Goal: Navigation & Orientation: Find specific page/section

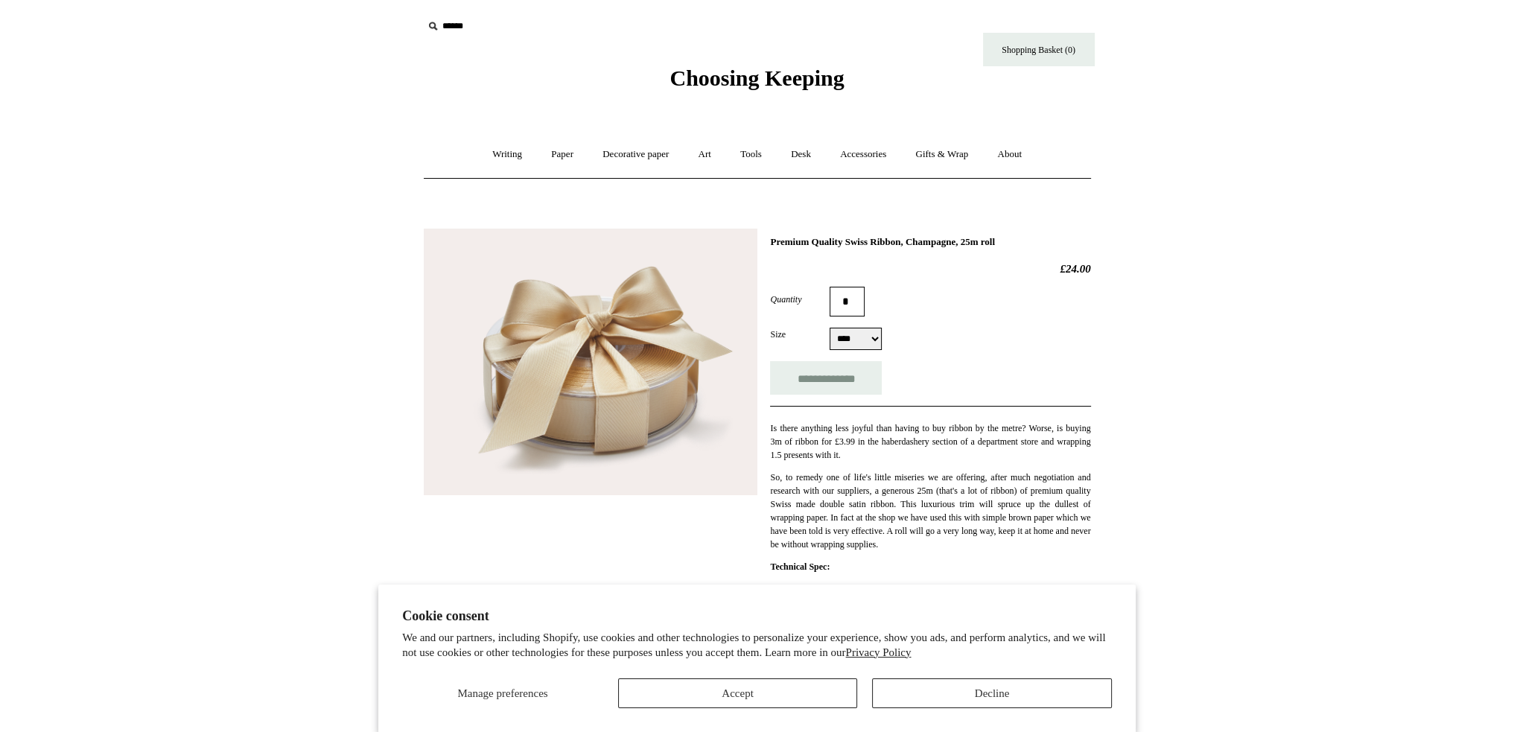
click at [679, 86] on span "Choosing Keeping" at bounding box center [756, 78] width 174 height 25
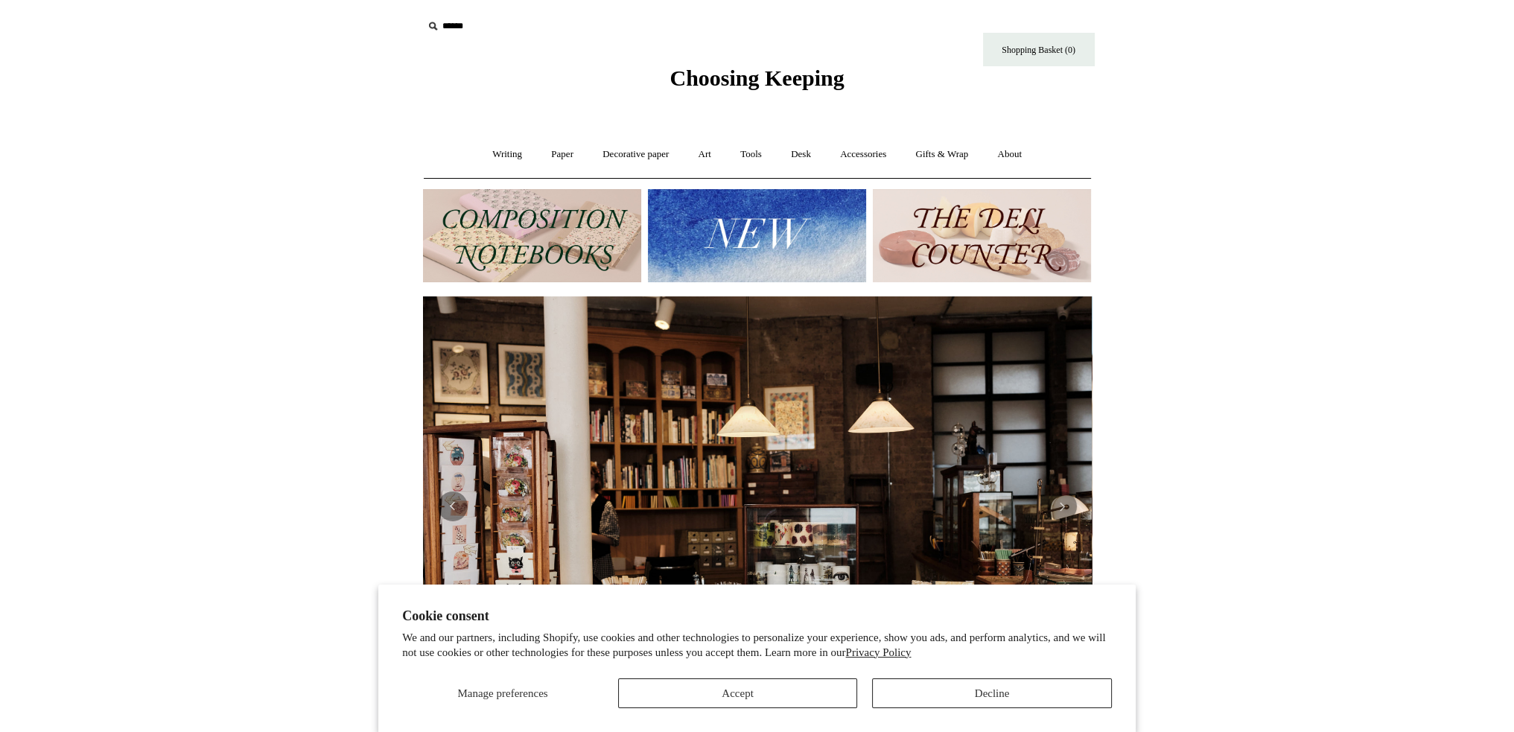
click at [747, 249] on img at bounding box center [757, 235] width 218 height 93
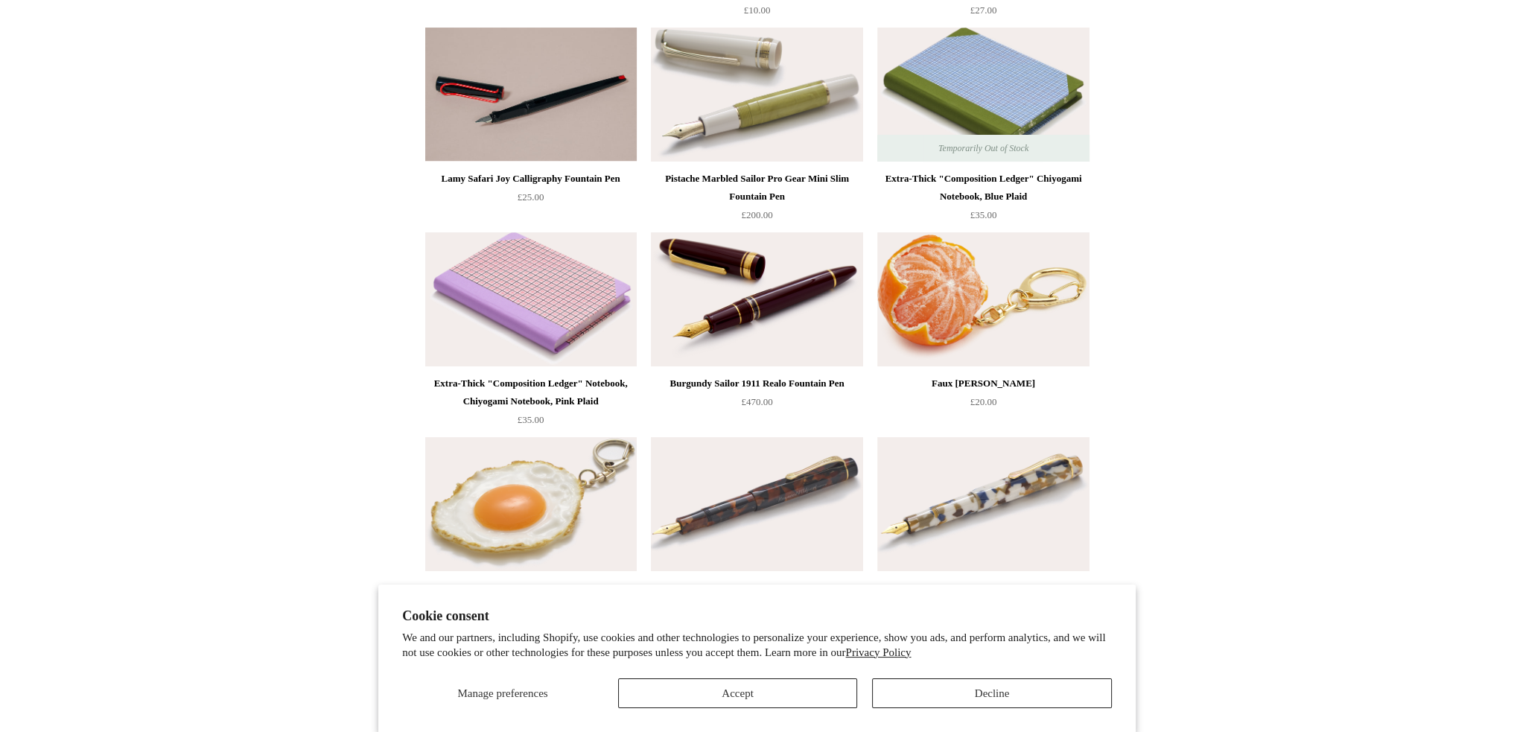
scroll to position [372, 0]
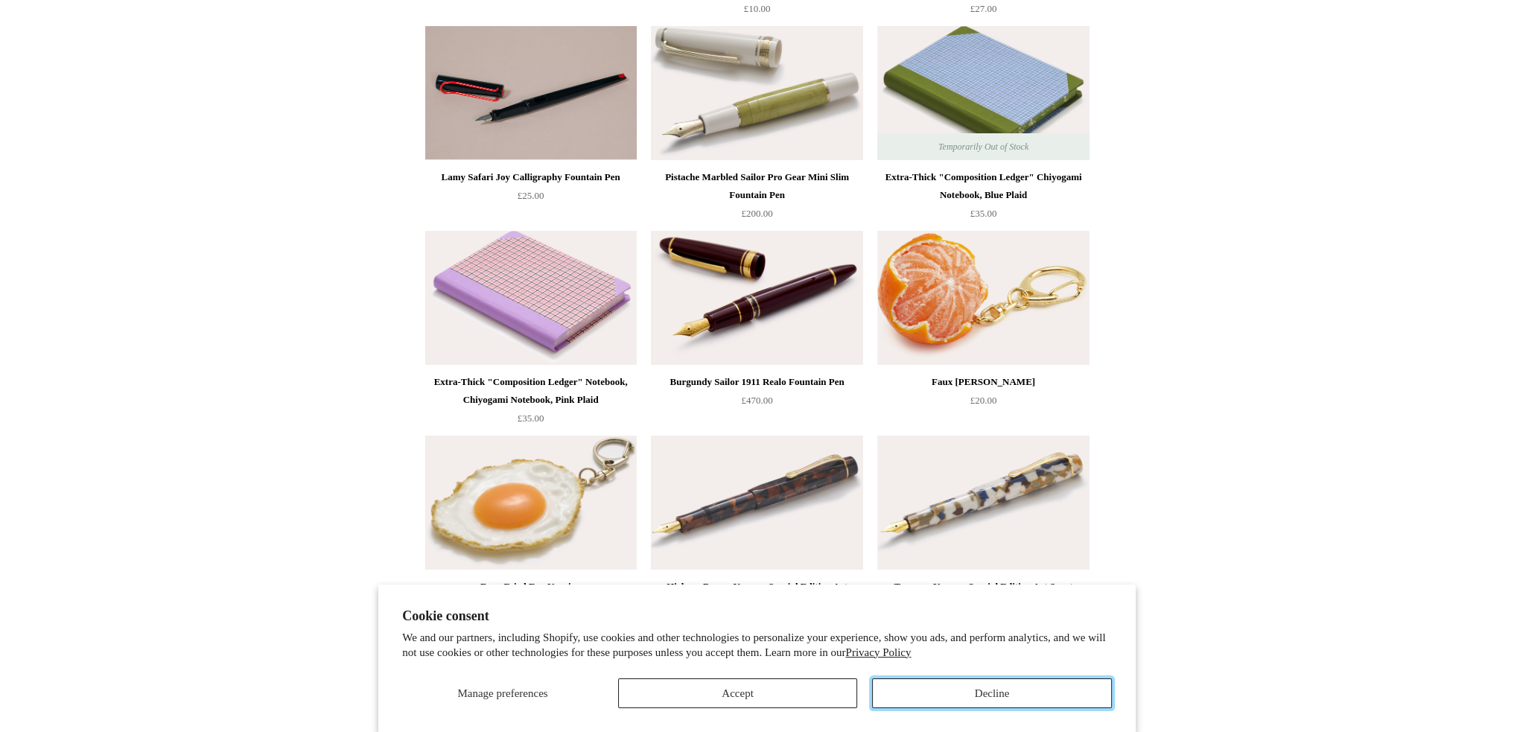
click at [992, 689] on button "Decline" at bounding box center [992, 693] width 240 height 30
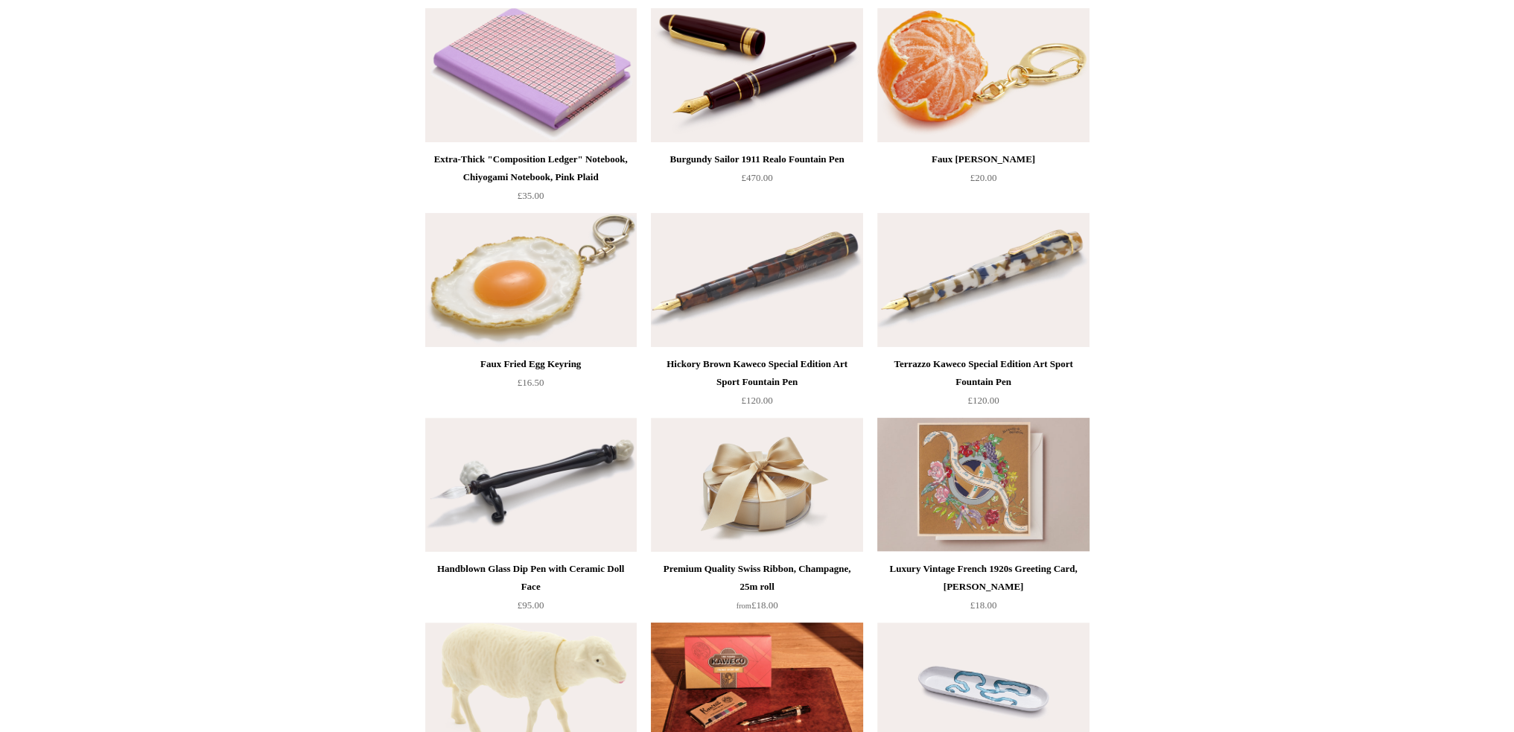
scroll to position [596, 0]
click at [570, 273] on img at bounding box center [530, 279] width 211 height 134
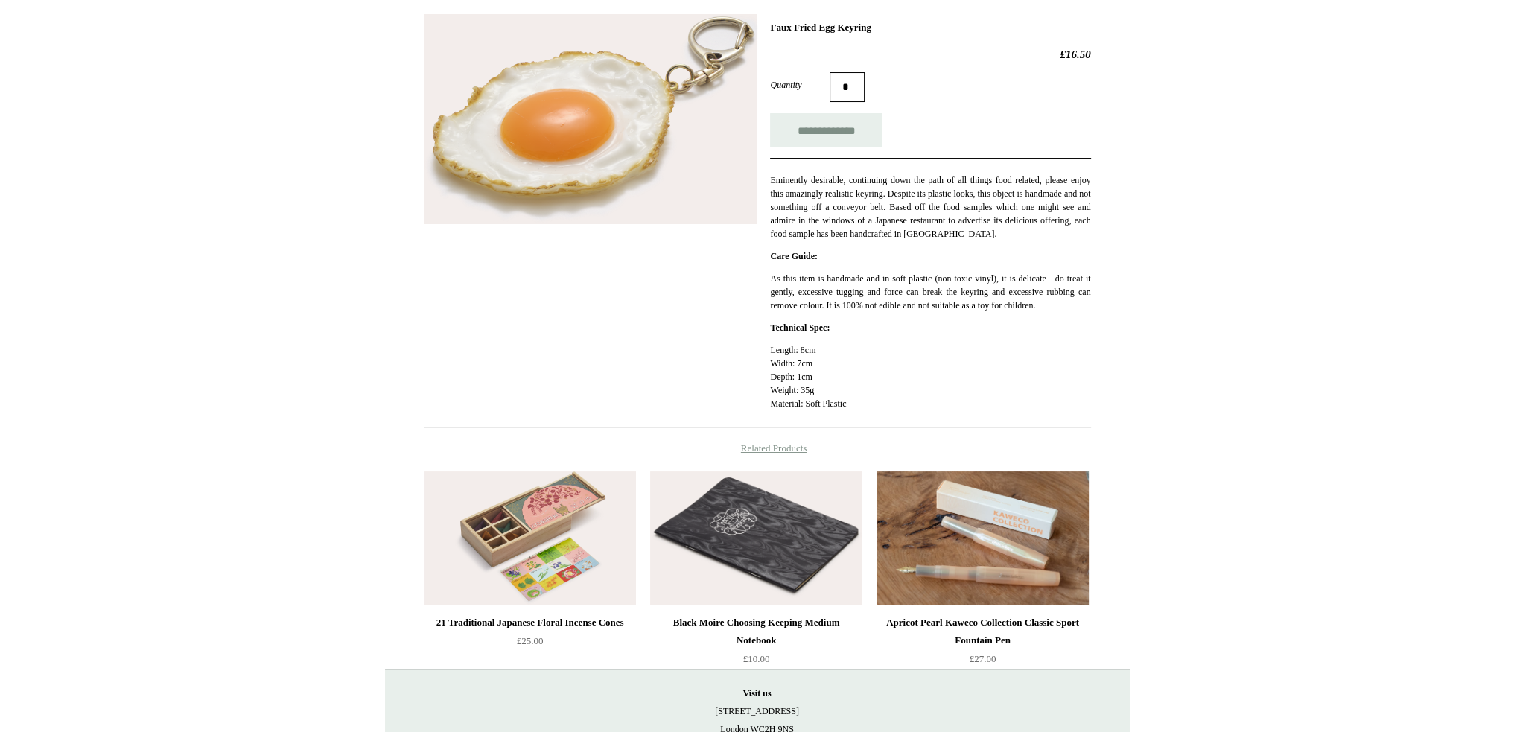
scroll to position [298, 0]
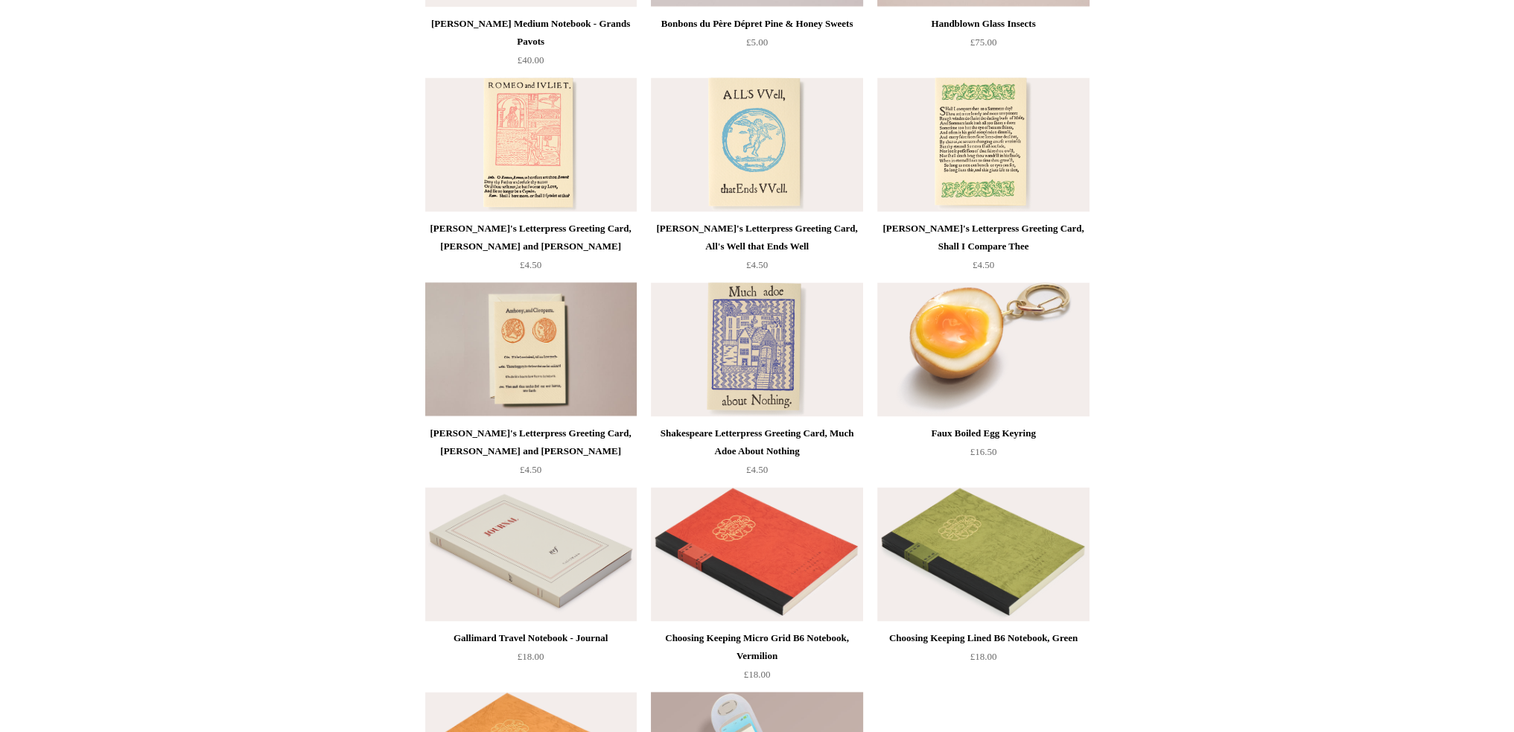
scroll to position [2939, 0]
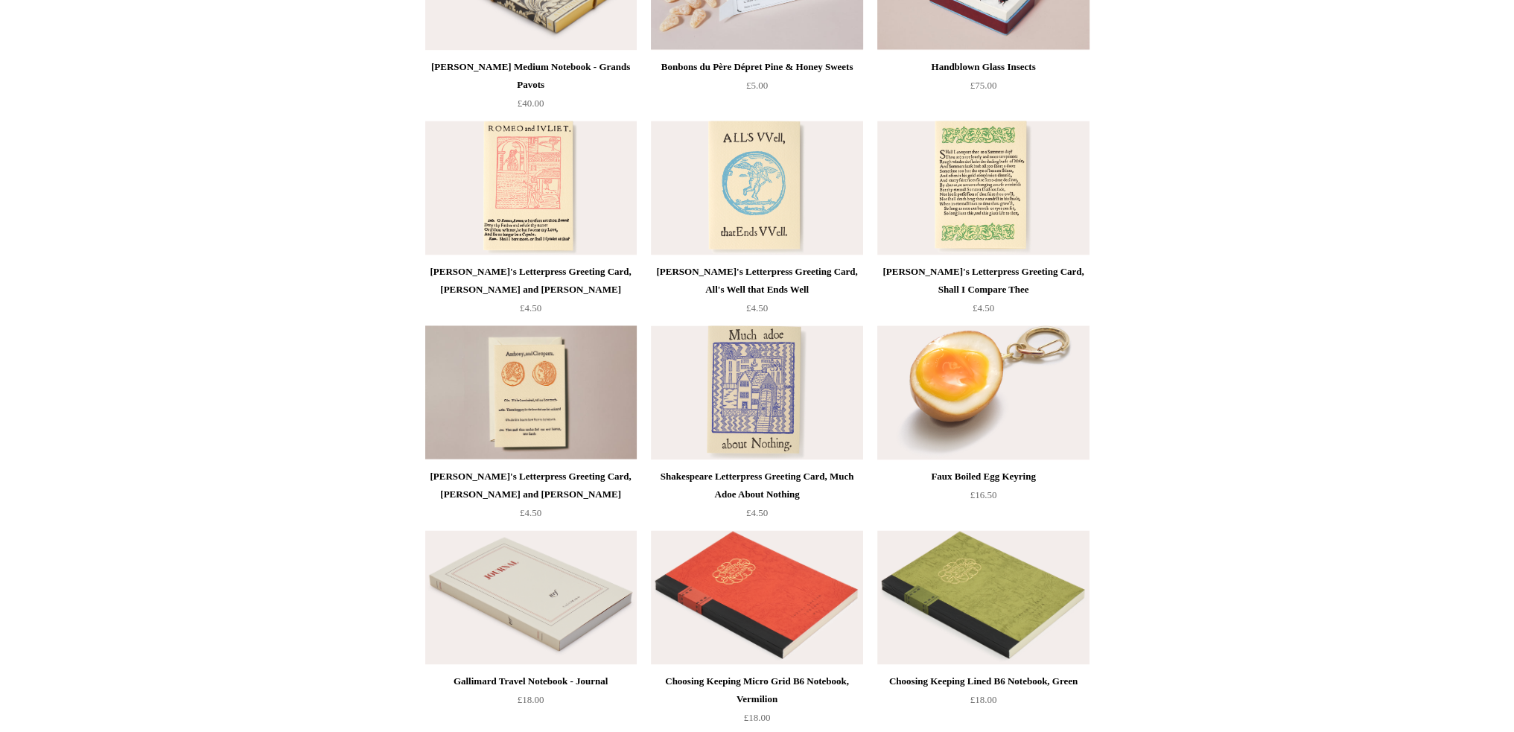
click at [989, 383] on img at bounding box center [982, 392] width 211 height 134
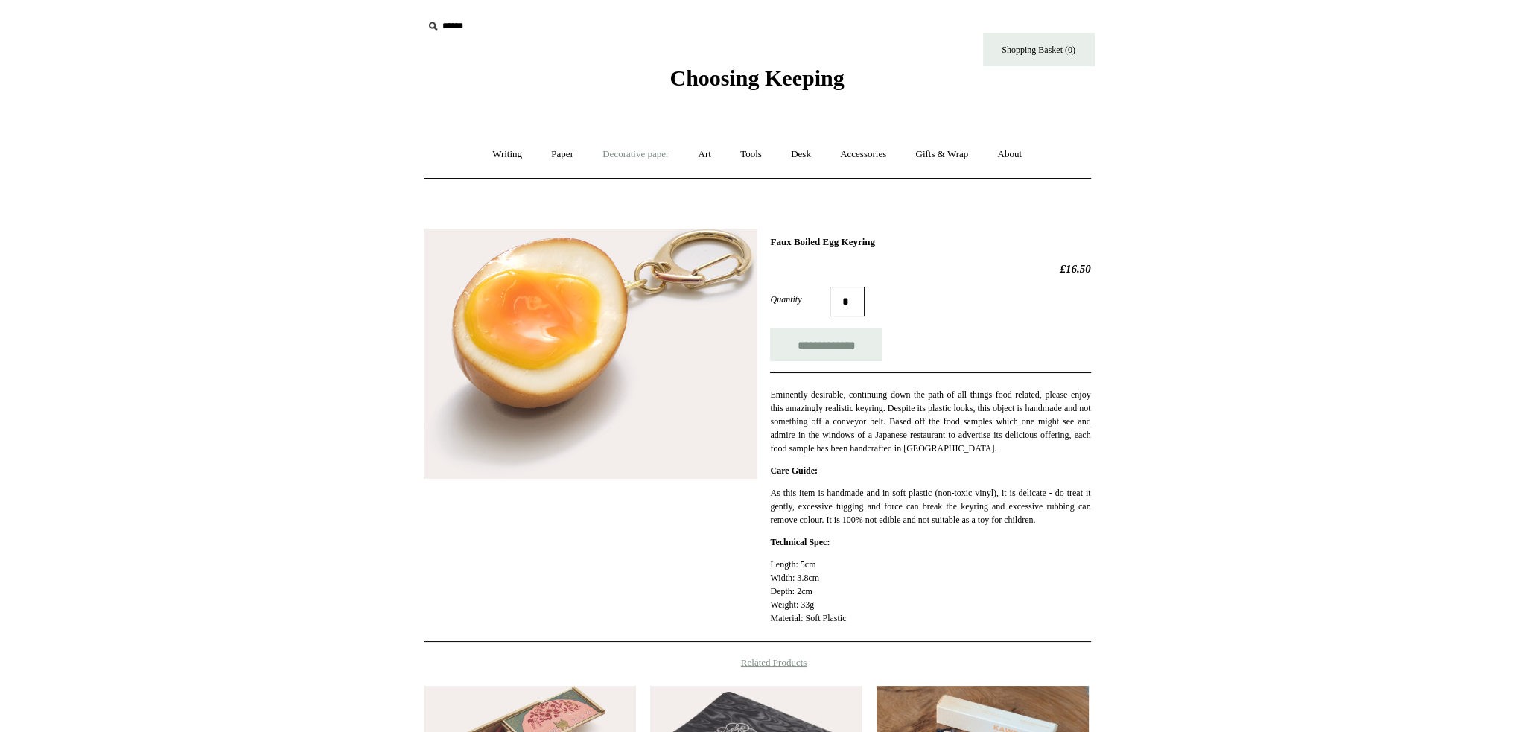
click at [622, 157] on link "Decorative paper +" at bounding box center [635, 154] width 93 height 39
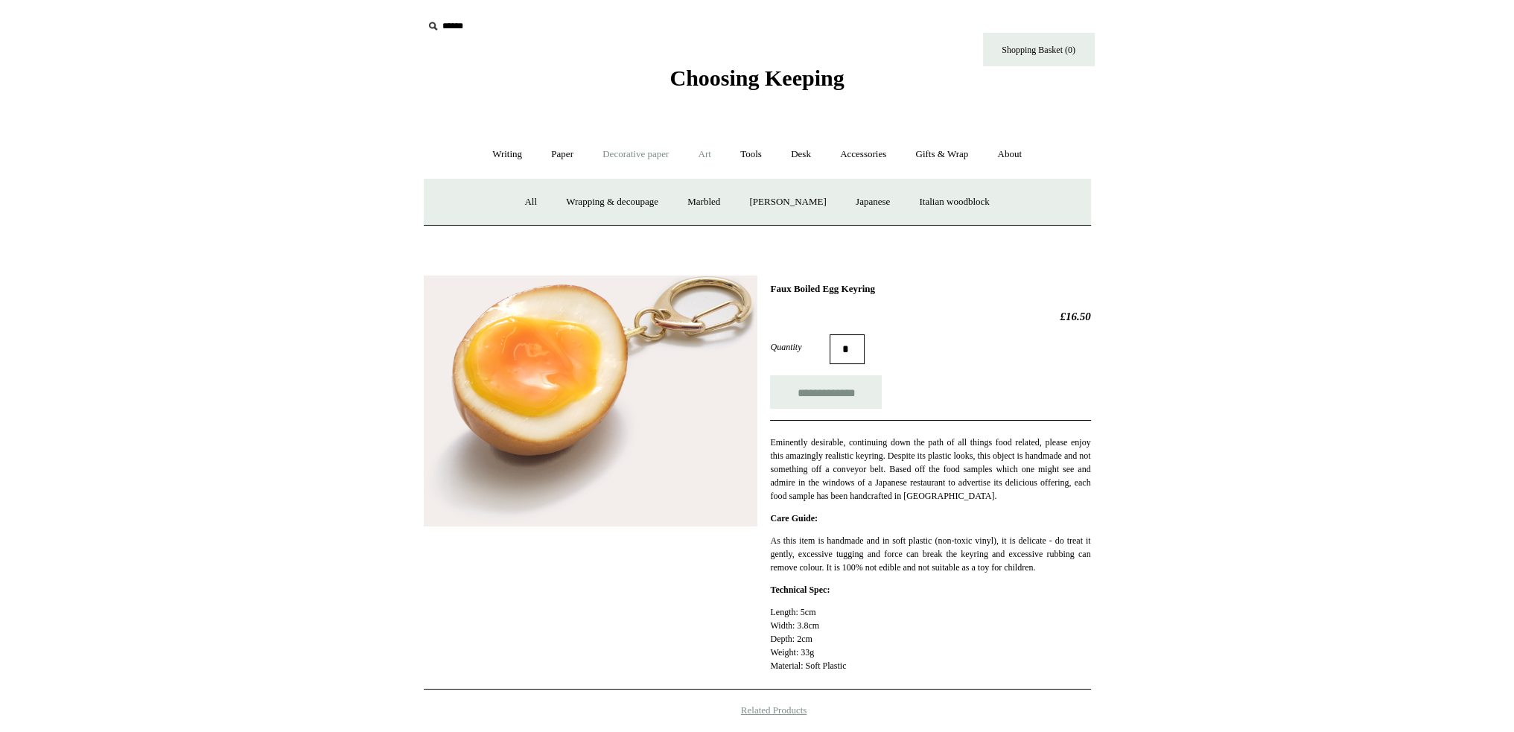
click at [706, 156] on link "Art +" at bounding box center [704, 154] width 39 height 39
click at [619, 203] on link "Brushes & palettes" at bounding box center [591, 201] width 100 height 39
